Goal: Information Seeking & Learning: Understand process/instructions

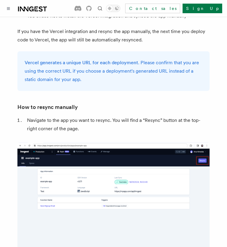
scroll to position [1139, 0]
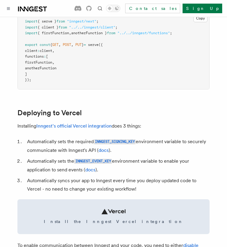
scroll to position [201, 0]
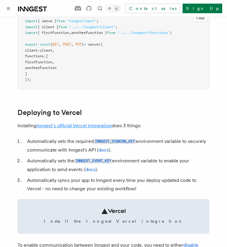
click at [61, 128] on link "Inngest's official Vercel integration" at bounding box center [73, 126] width 75 height 6
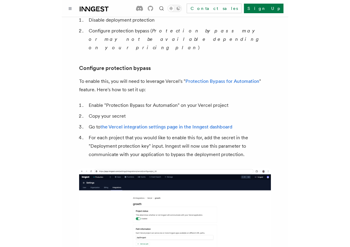
scroll to position [575, 0]
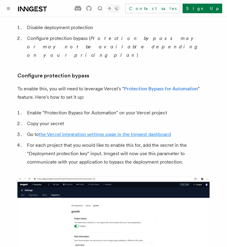
click at [87, 131] on link "the Vercel integration settings page in the Inngest dashboard" at bounding box center [105, 134] width 132 height 6
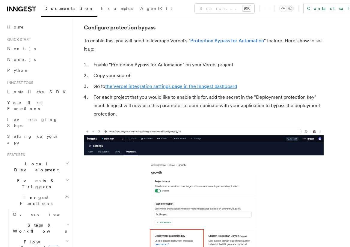
click at [114, 83] on link "the Vercel integration settings page in the Inngest dashboard" at bounding box center [171, 86] width 132 height 6
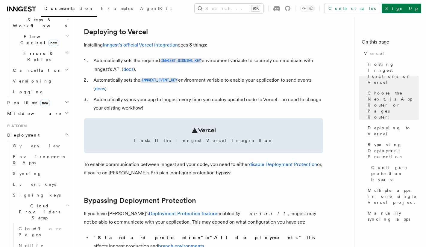
scroll to position [277, 0]
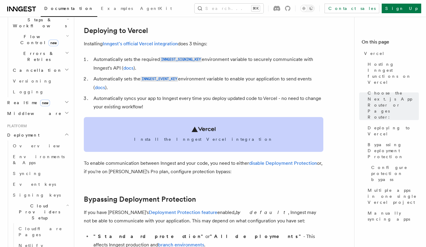
click at [130, 145] on link "Install the Inngest Vercel integration" at bounding box center [204, 134] width 240 height 35
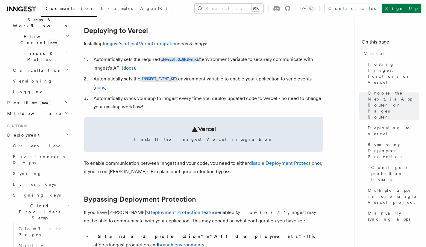
click at [183, 48] on p "Installing Inngest's official Vercel integration does 3 things:" at bounding box center [204, 44] width 240 height 8
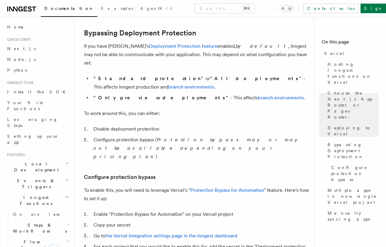
scroll to position [451, 0]
click at [194, 187] on link "Protection Bypass for Automation" at bounding box center [227, 190] width 74 height 6
click at [152, 48] on link "Deployment Protection feature" at bounding box center [183, 46] width 69 height 6
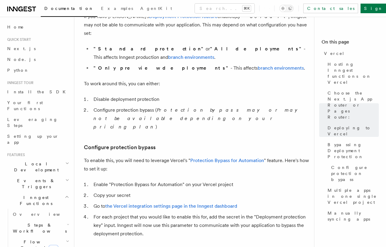
scroll to position [489, 0]
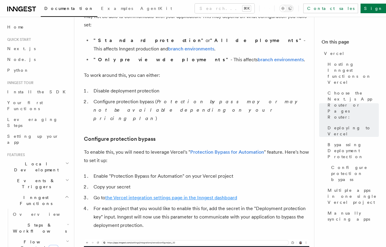
click at [158, 194] on link "the Vercel integration settings page in the Inngest dashboard" at bounding box center [171, 197] width 132 height 6
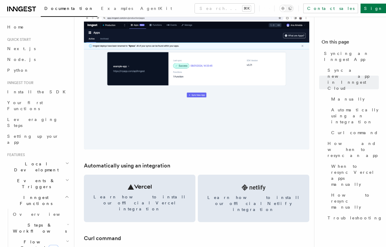
scroll to position [737, 0]
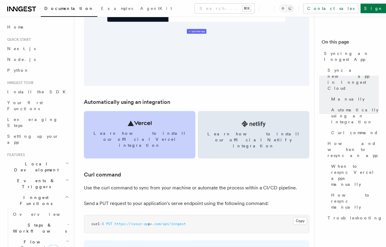
click at [119, 140] on link "Learn how to install our official Vercel integration" at bounding box center [139, 134] width 111 height 47
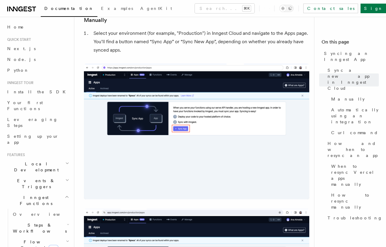
scroll to position [147, 0]
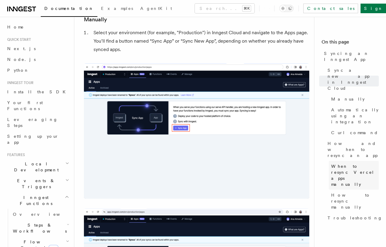
click at [356, 163] on span "When to resync Vercel apps manually" at bounding box center [355, 175] width 48 height 24
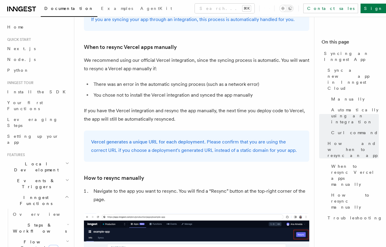
scroll to position [1082, 0]
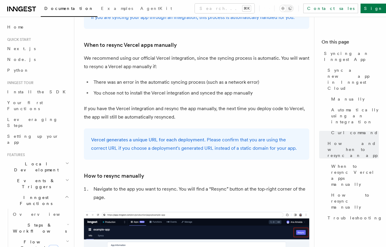
click at [224, 104] on p "If you have the Vercel integration and resync the app manually, the next time y…" at bounding box center [196, 112] width 225 height 17
